Goal: Navigation & Orientation: Find specific page/section

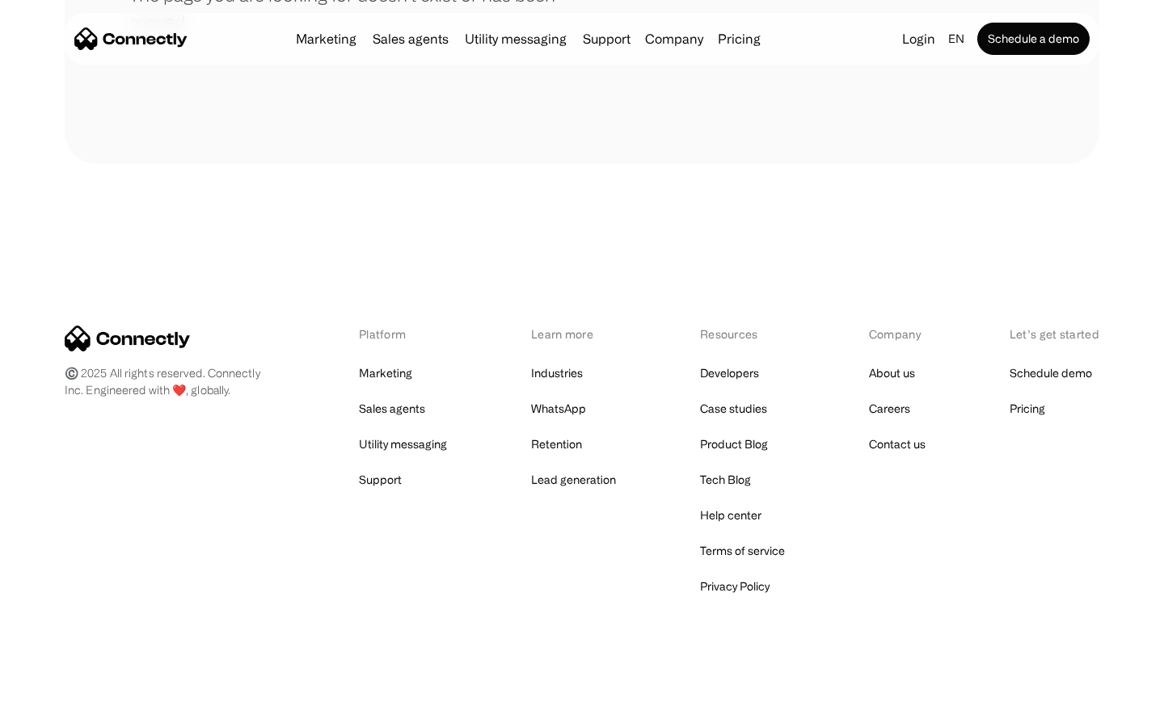
scroll to position [295, 0]
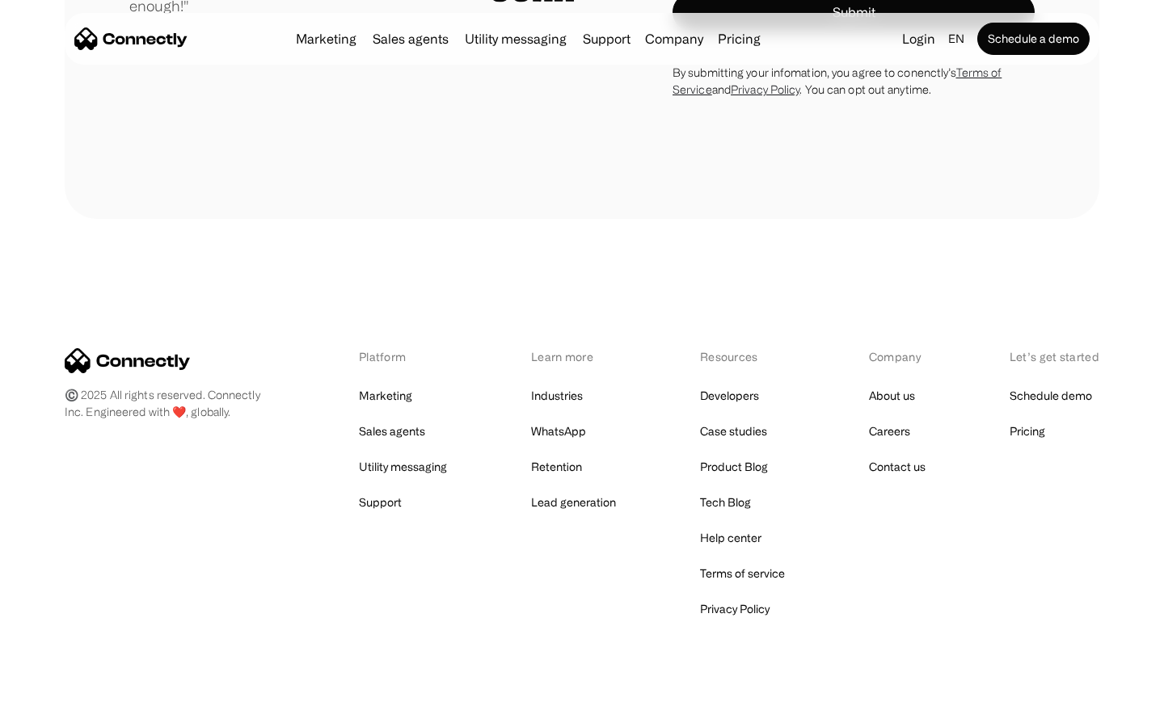
scroll to position [4578, 0]
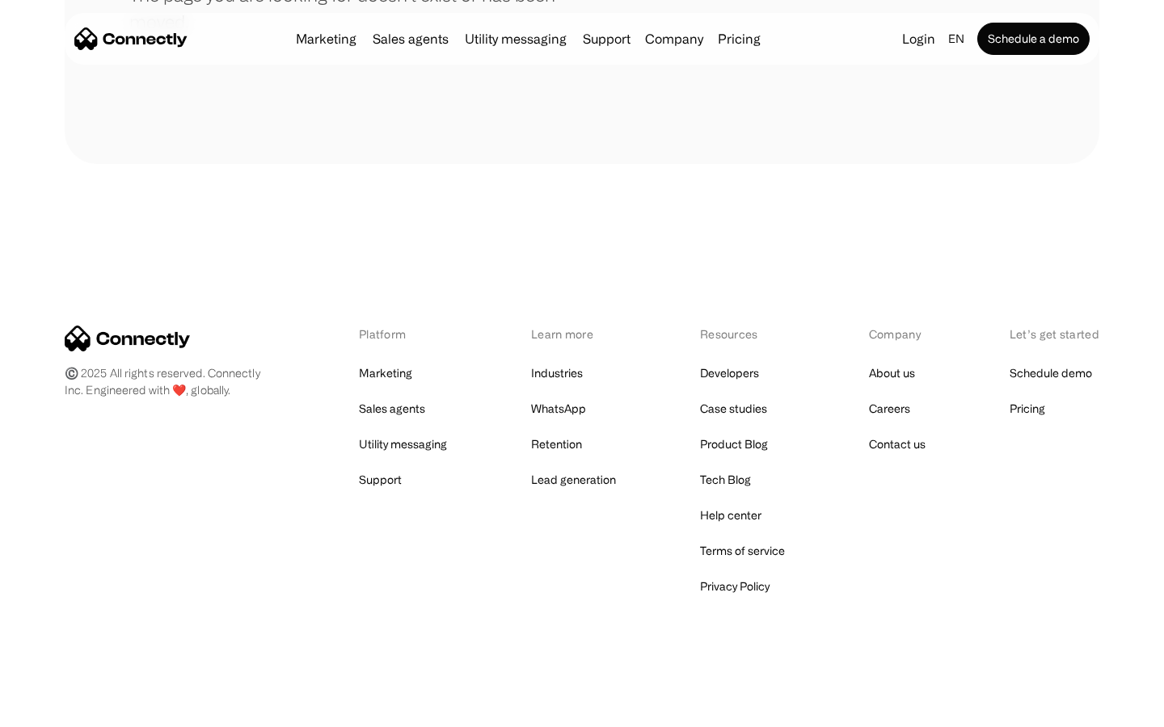
scroll to position [295, 0]
